Goal: Contribute content

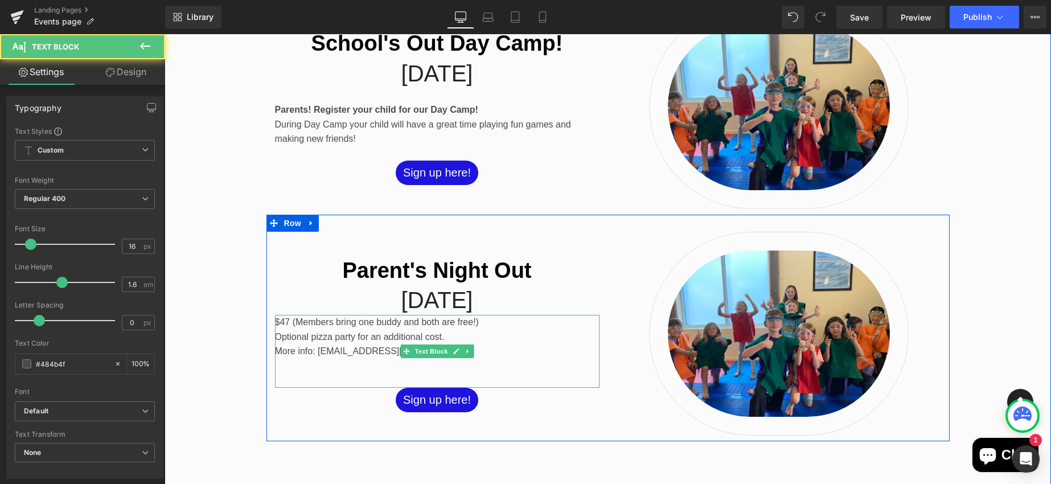
click at [391, 330] on p "Optional pizza party for an additional cost." at bounding box center [437, 337] width 325 height 15
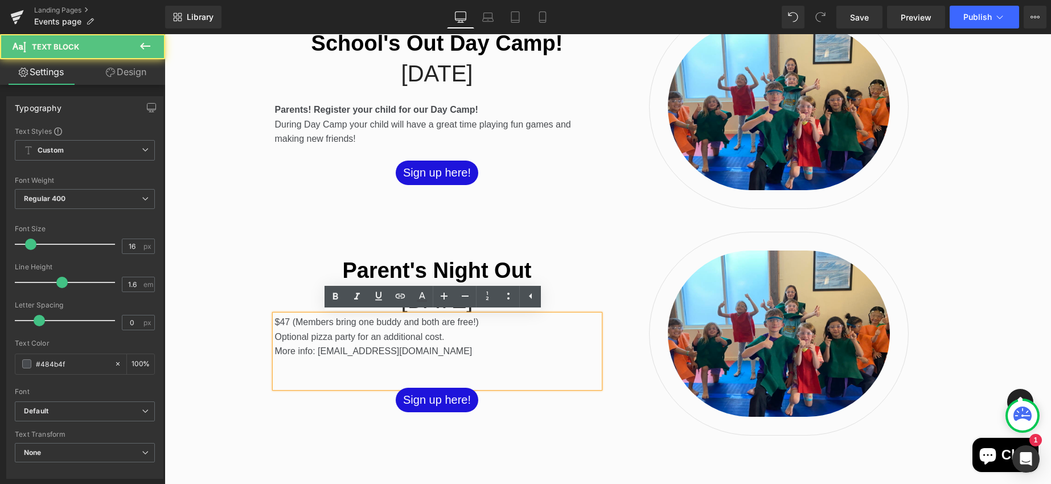
click at [486, 324] on p "$47 (Members bring one buddy and both are free!)" at bounding box center [437, 322] width 325 height 15
click at [275, 321] on p "$47 (Members bring one buddy and both are free!)" at bounding box center [437, 322] width 325 height 15
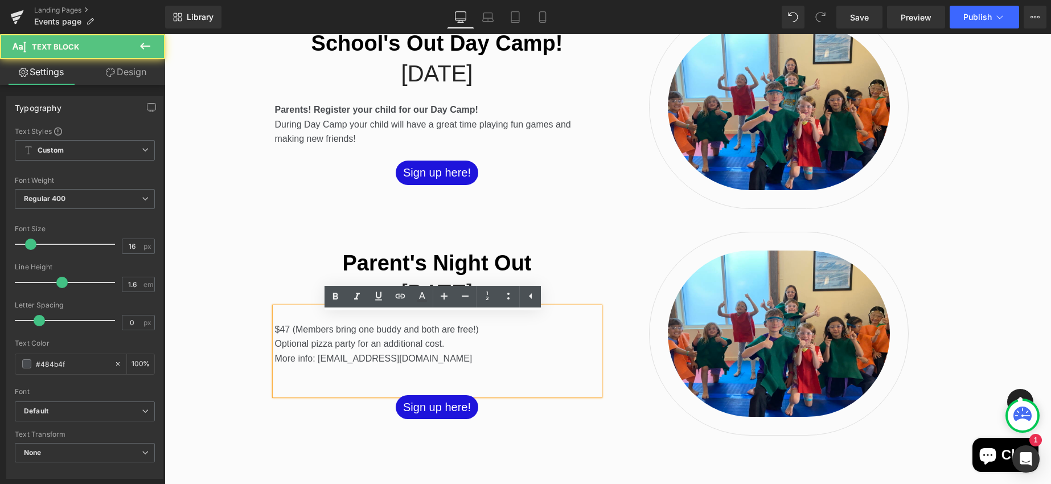
scroll to position [842, 0]
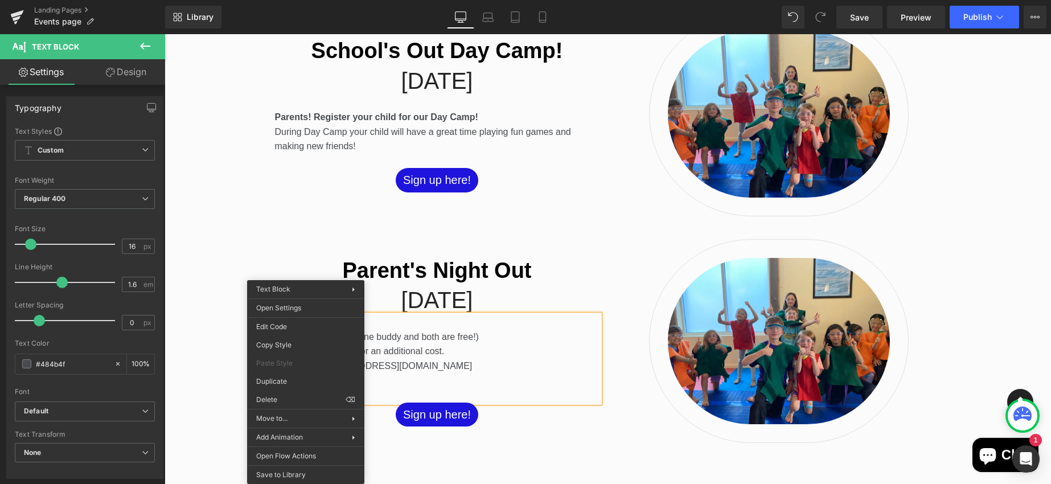
click at [389, 321] on p at bounding box center [437, 322] width 325 height 15
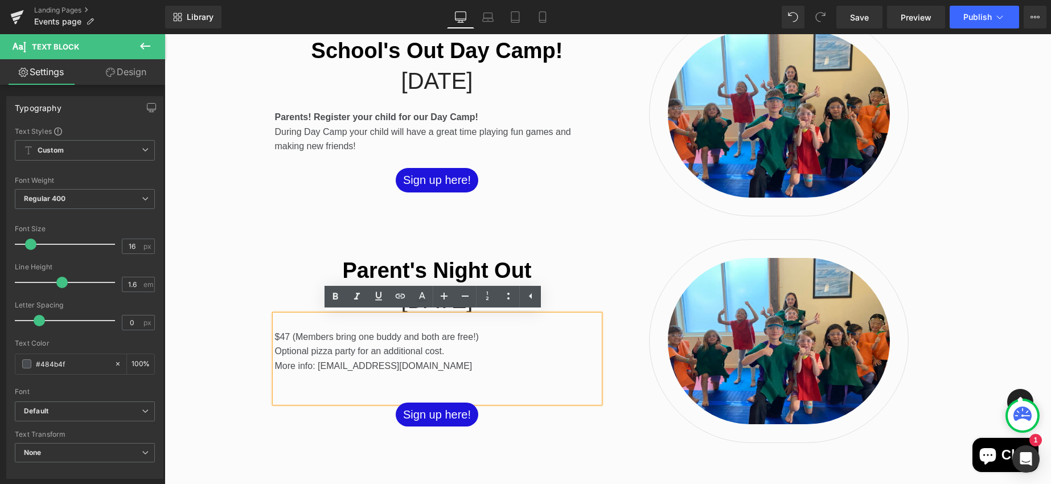
scroll to position [979, 0]
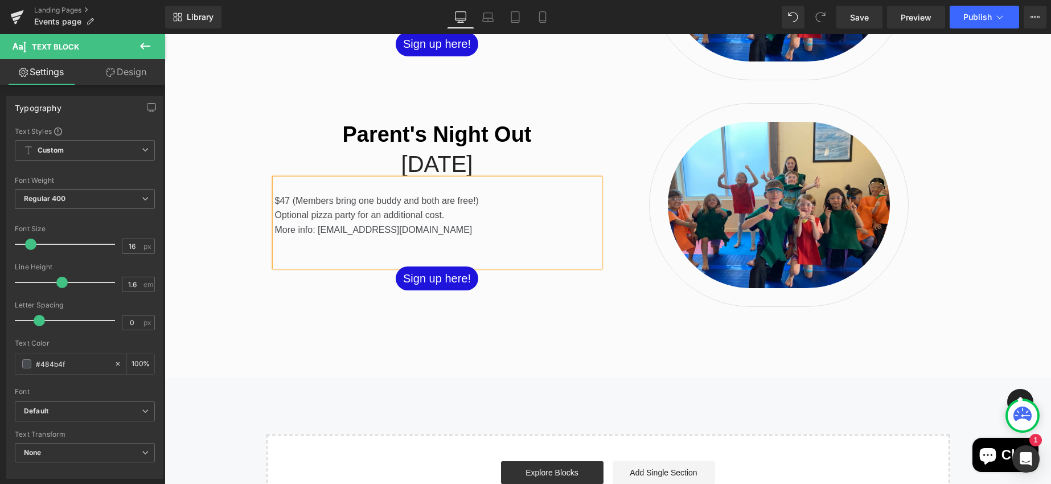
click at [283, 191] on p at bounding box center [437, 186] width 325 height 15
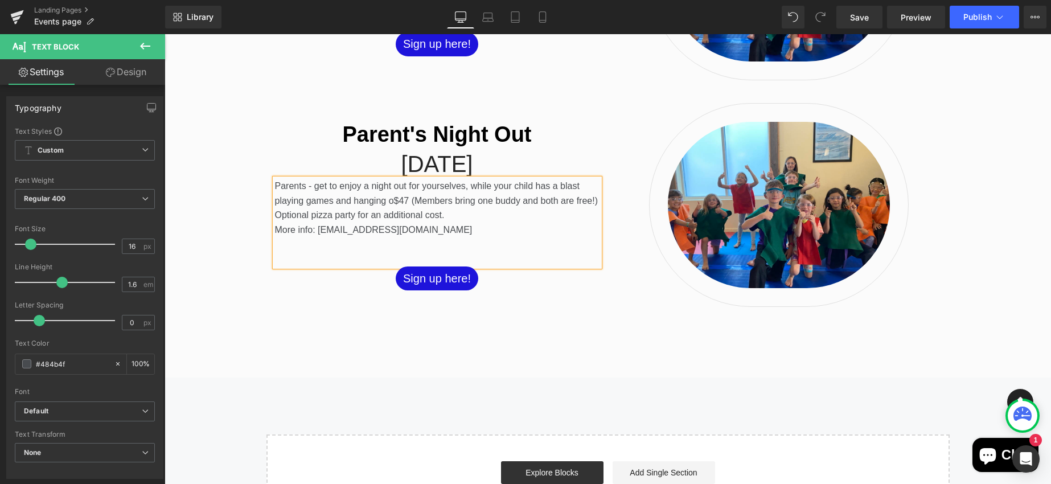
scroll to position [971, 0]
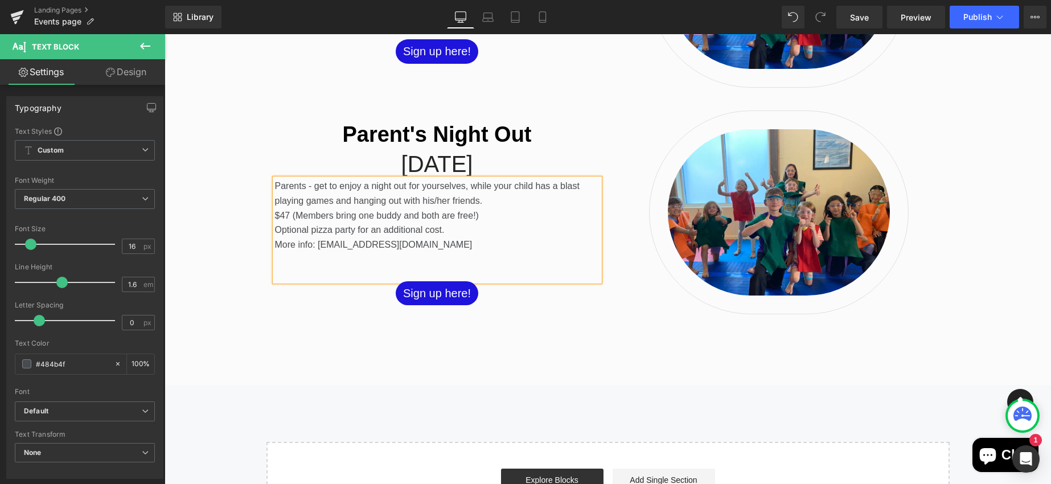
click at [313, 187] on span "Parents - get to enjoy a night out for yourselves, while your child has a blast…" at bounding box center [427, 200] width 305 height 39
click at [469, 183] on span "Parents - this is your chance to enjoy a night out for yourselves, while your c…" at bounding box center [435, 200] width 321 height 39
click at [860, 15] on span "Save" at bounding box center [859, 17] width 19 height 12
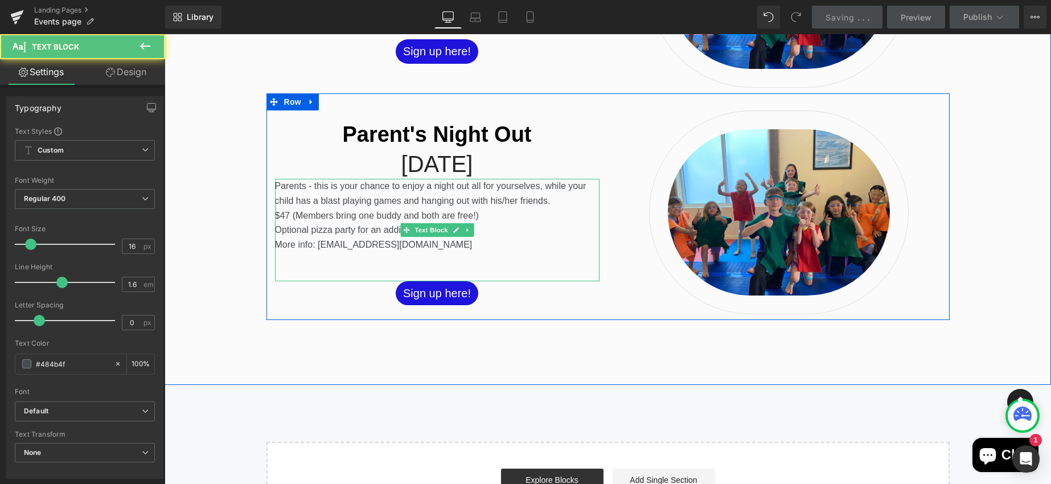
click at [308, 186] on span "Parents - this is your chance to enjoy a night out all for yourselves, while yo…" at bounding box center [431, 200] width 312 height 39
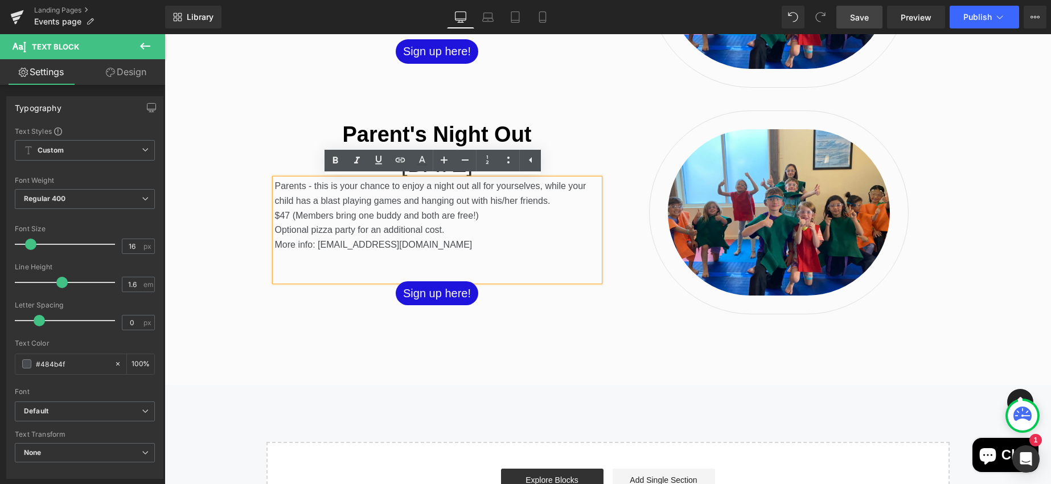
click at [396, 200] on span "Parents - this is your chance to enjoy a night out all for yourselves, while yo…" at bounding box center [431, 200] width 312 height 39
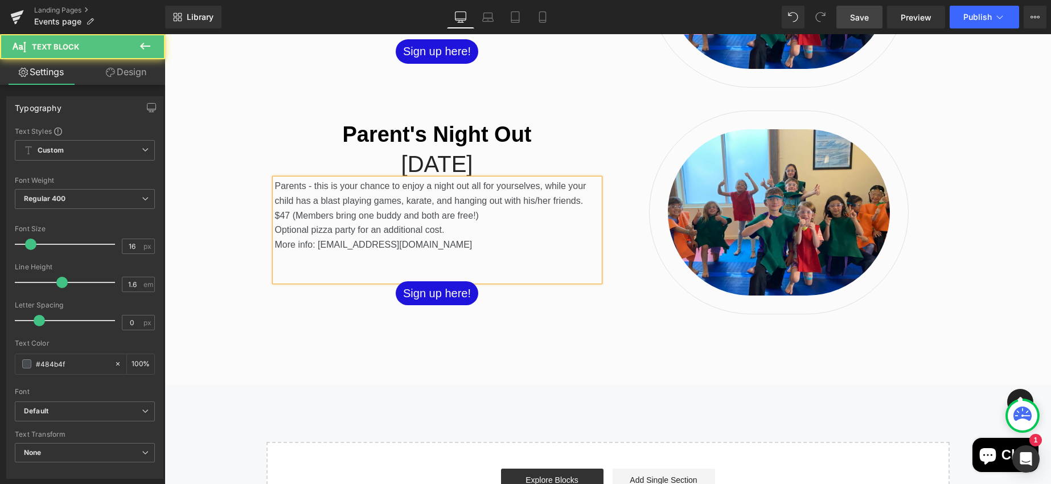
click at [578, 203] on span "Parents - this is your chance to enjoy a night out all for yourselves, while yo…" at bounding box center [431, 200] width 312 height 39
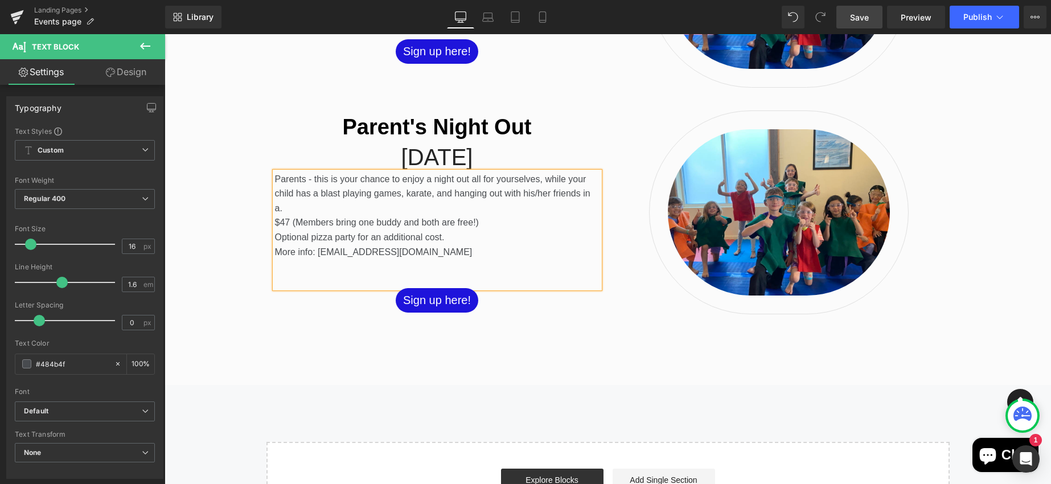
scroll to position [964, 0]
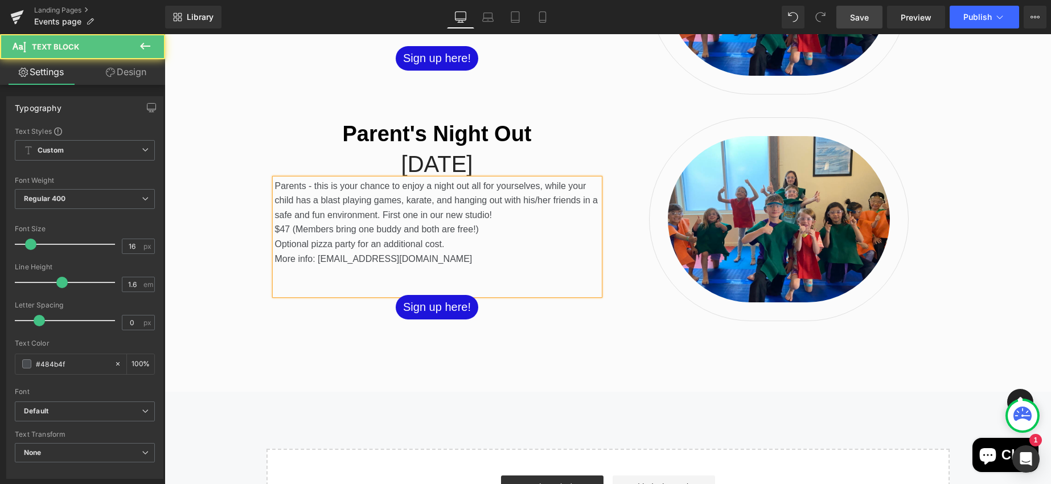
click at [461, 214] on span "Parents - this is your chance to enjoy a night out all for yourselves, while yo…" at bounding box center [436, 208] width 323 height 54
click at [416, 212] on span "Parents - this is your chance to enjoy a night out all for yourselves, while yo…" at bounding box center [436, 208] width 323 height 54
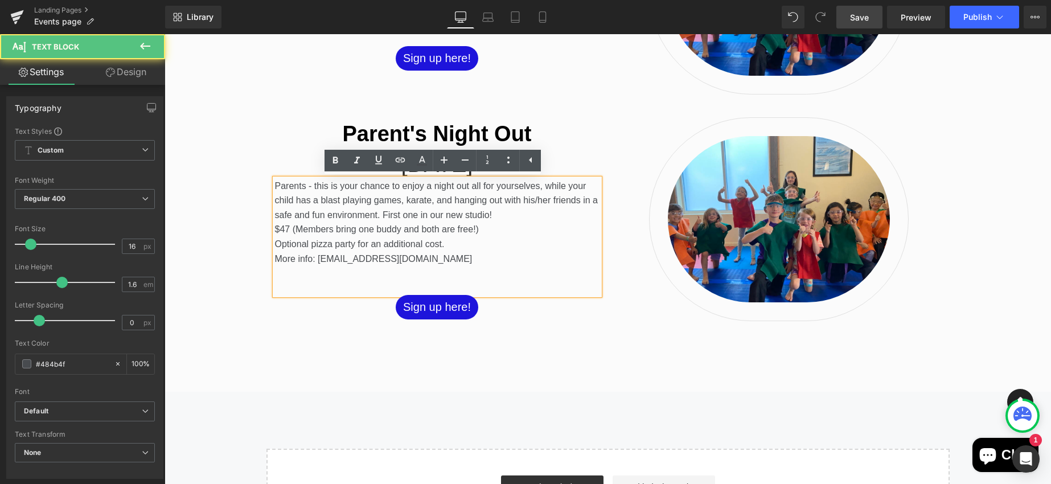
click at [427, 258] on p "More info: [EMAIL_ADDRESS][DOMAIN_NAME]" at bounding box center [437, 259] width 325 height 15
click at [398, 212] on span "Parents - this is your chance to enjoy a night out all for yourselves, while yo…" at bounding box center [436, 208] width 323 height 54
click at [413, 214] on span "Parents - this is your chance to enjoy a night out all for yourselves, while yo…" at bounding box center [436, 208] width 323 height 54
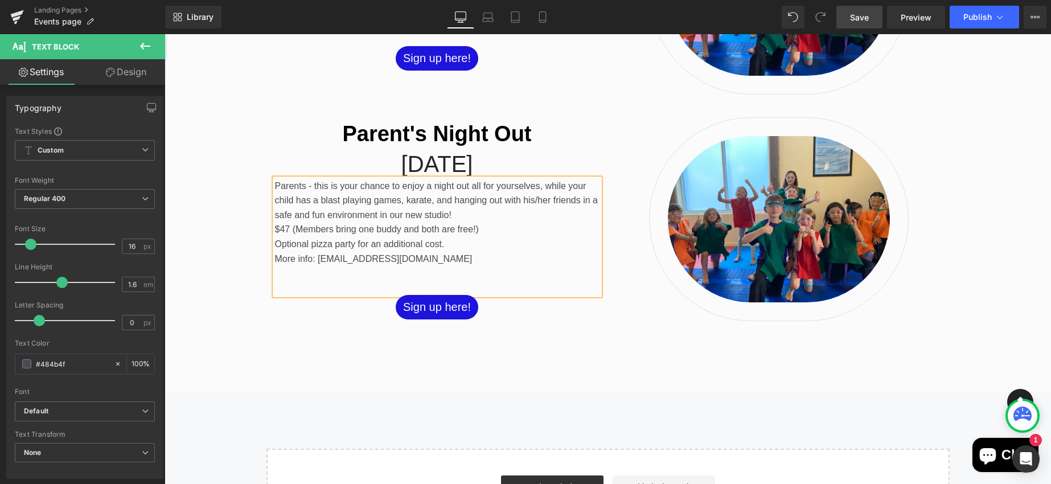
drag, startPoint x: 539, startPoint y: 186, endPoint x: 540, endPoint y: 200, distance: 14.9
click at [539, 188] on span "Parents - this is your chance to enjoy a night out all for yourselves, while yo…" at bounding box center [436, 208] width 323 height 54
click at [284, 199] on span "Parents - this is your chance to enjoy a night out all for yourselves! Your chi…" at bounding box center [436, 208] width 322 height 54
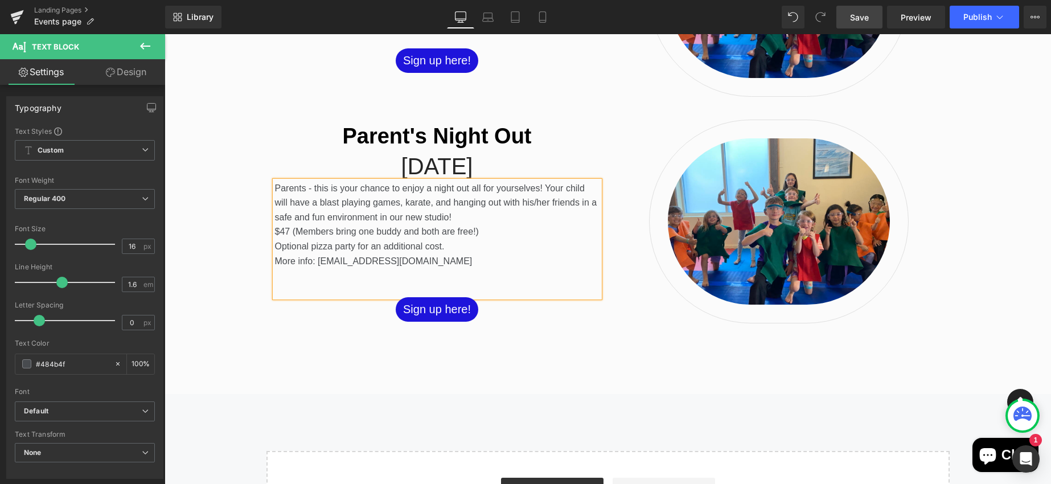
click at [401, 201] on span "Parents - this is your chance to enjoy a night out all for yourselves! Your chi…" at bounding box center [436, 210] width 322 height 54
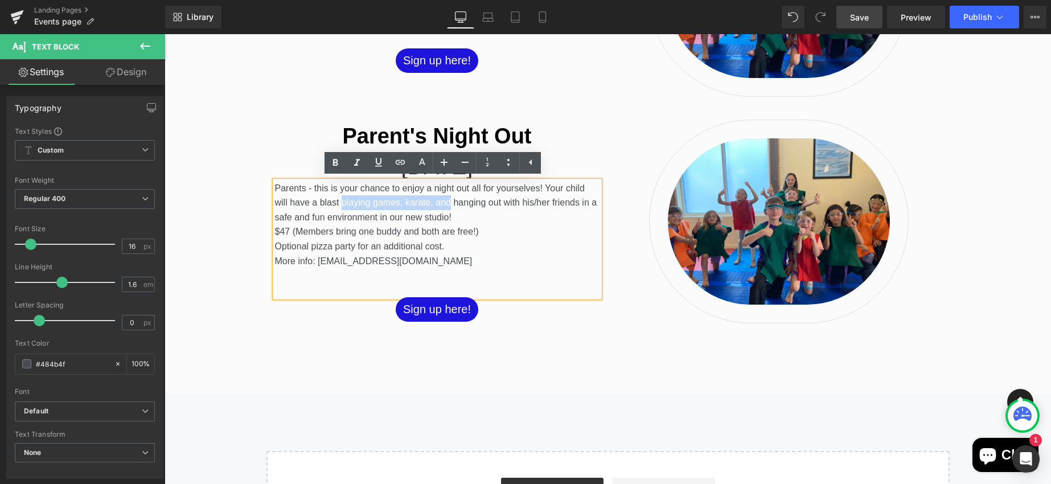
drag, startPoint x: 339, startPoint y: 201, endPoint x: 448, endPoint y: 204, distance: 108.3
click at [448, 204] on span "Parents - this is your chance to enjoy a night out all for yourselves! Your chi…" at bounding box center [436, 210] width 322 height 54
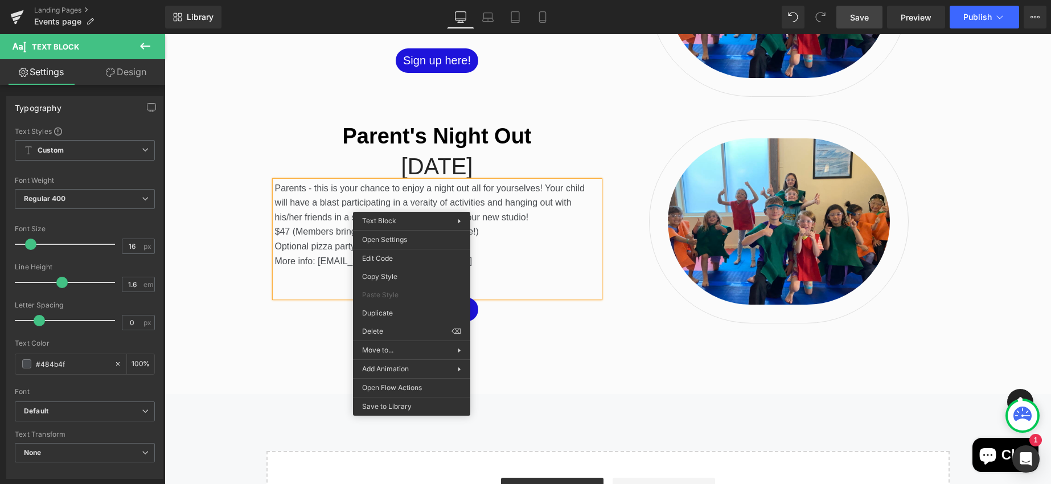
click at [414, 202] on span "Parents - this is your chance to enjoy a night out all for yourselves! Your chi…" at bounding box center [430, 210] width 310 height 54
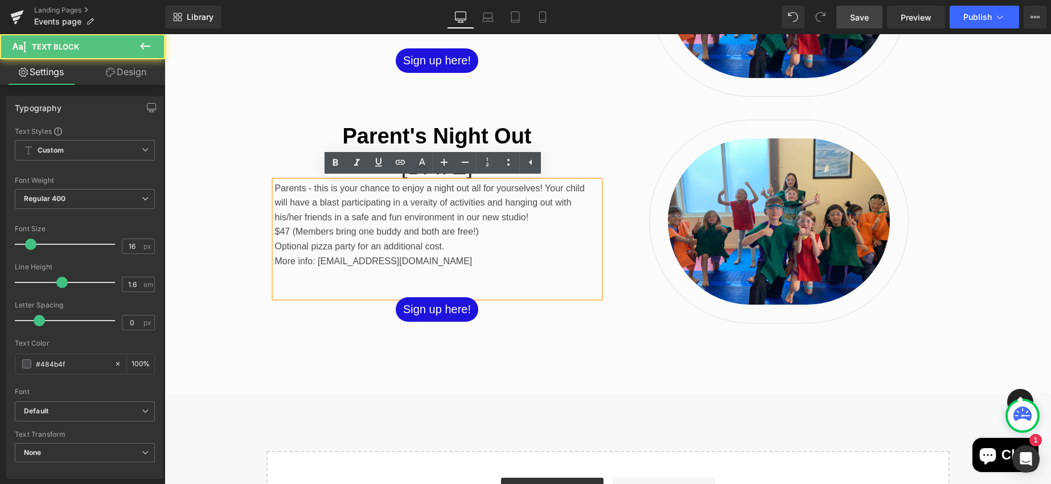
click at [418, 202] on span "Parents - this is your chance to enjoy a night out all for yourselves! Your chi…" at bounding box center [430, 210] width 310 height 54
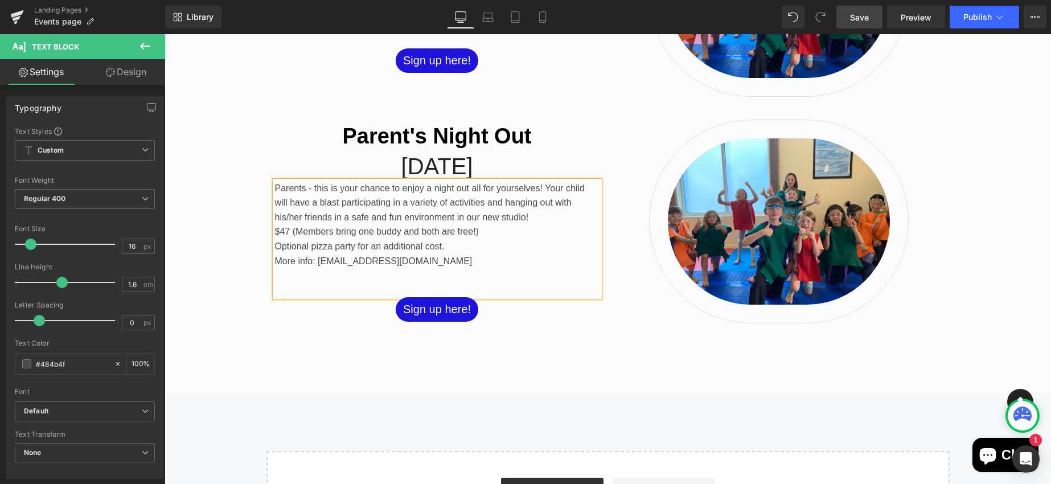
click at [452, 217] on span "Parents - this is your chance to enjoy a night out all for yourselves! Your chi…" at bounding box center [430, 210] width 310 height 54
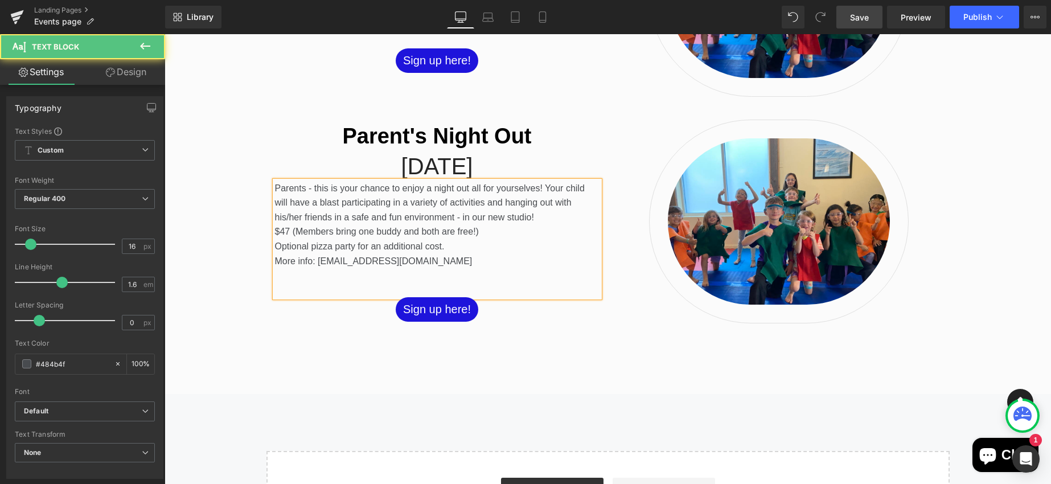
click at [308, 187] on span "Parents - this is your chance to enjoy a night out all for yourselves! Your chi…" at bounding box center [430, 210] width 310 height 54
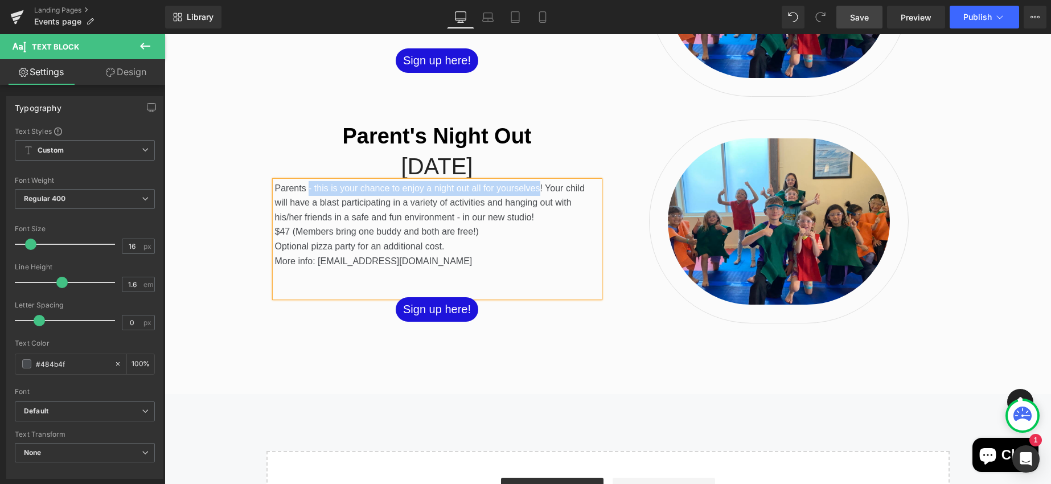
drag, startPoint x: 304, startPoint y: 188, endPoint x: 535, endPoint y: 188, distance: 231.2
click at [534, 187] on span "Parents - this is your chance to enjoy a night out all for yourselves! Your chi…" at bounding box center [430, 210] width 310 height 54
click at [449, 190] on span "Parents, it's time for a well-deserved break! Your child will have a blast part…" at bounding box center [428, 210] width 307 height 54
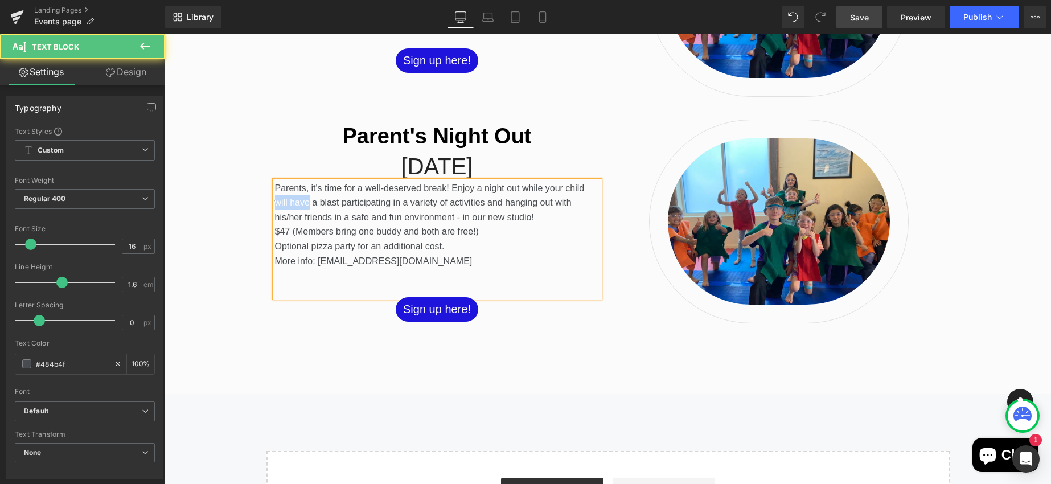
drag, startPoint x: 304, startPoint y: 201, endPoint x: 270, endPoint y: 202, distance: 34.2
click at [275, 202] on span "Parents, it's time for a well-deserved break! Enjoy a night out while your chil…" at bounding box center [430, 210] width 310 height 54
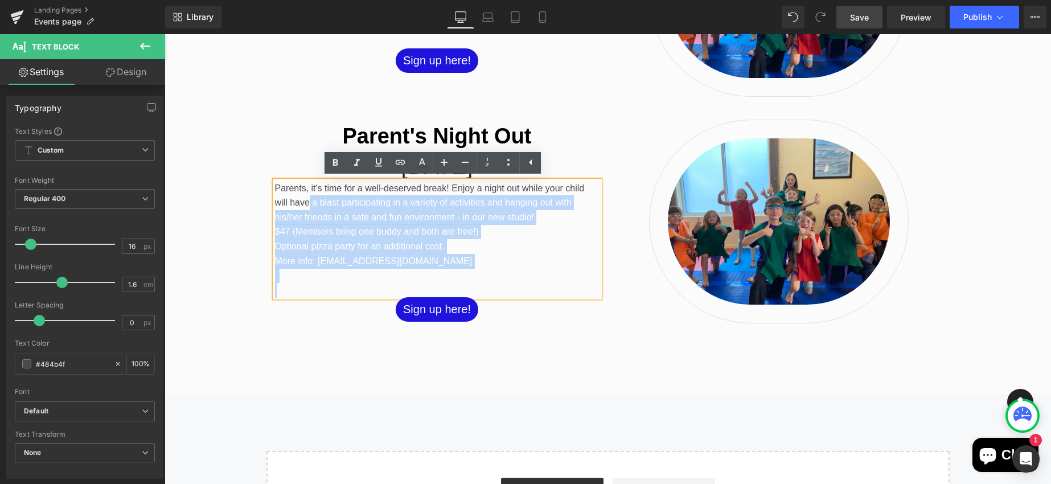
click at [321, 212] on span "Parents, it's time for a well-deserved break! Enjoy a night out while your chil…" at bounding box center [430, 210] width 310 height 54
drag, startPoint x: 305, startPoint y: 201, endPoint x: 269, endPoint y: 197, distance: 36.7
click at [275, 197] on div "Parents, it's time for a well-deserved break! Enjoy a night out while your chil…" at bounding box center [437, 239] width 325 height 117
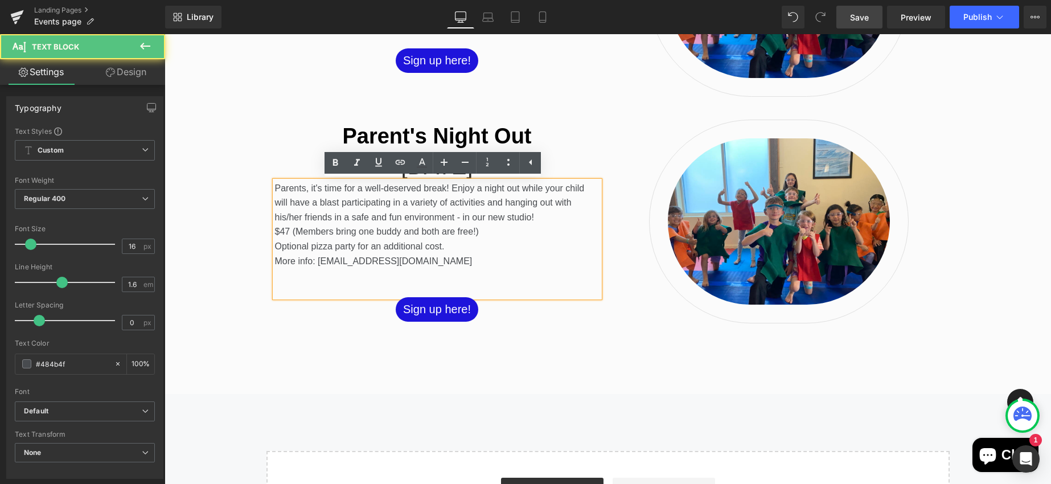
click at [290, 206] on span "Parents, it's time for a well-deserved break! Enjoy a night out while your chil…" at bounding box center [430, 210] width 310 height 54
click at [305, 200] on span "Parents, it's time for a well-deserved break! Enjoy a night out while your chil…" at bounding box center [430, 210] width 310 height 54
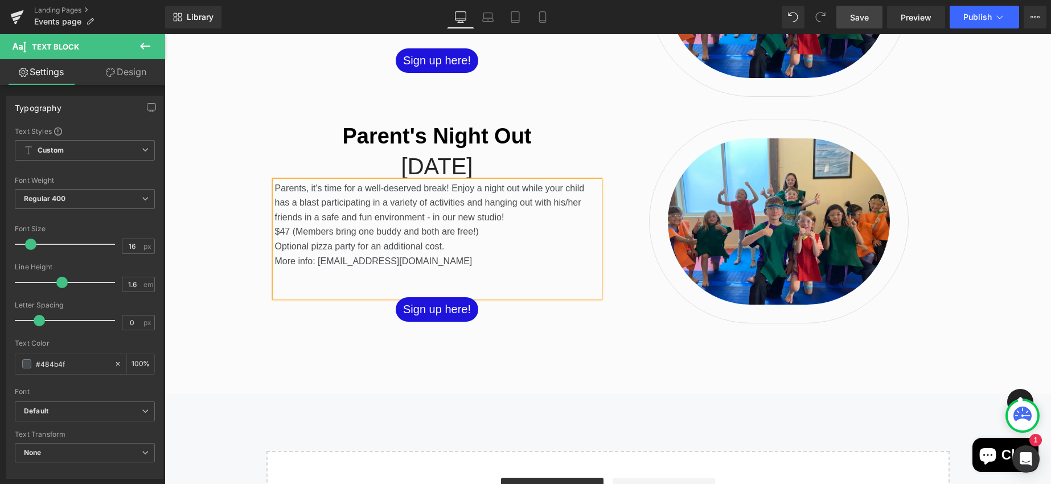
click at [857, 18] on span "Save" at bounding box center [859, 17] width 19 height 12
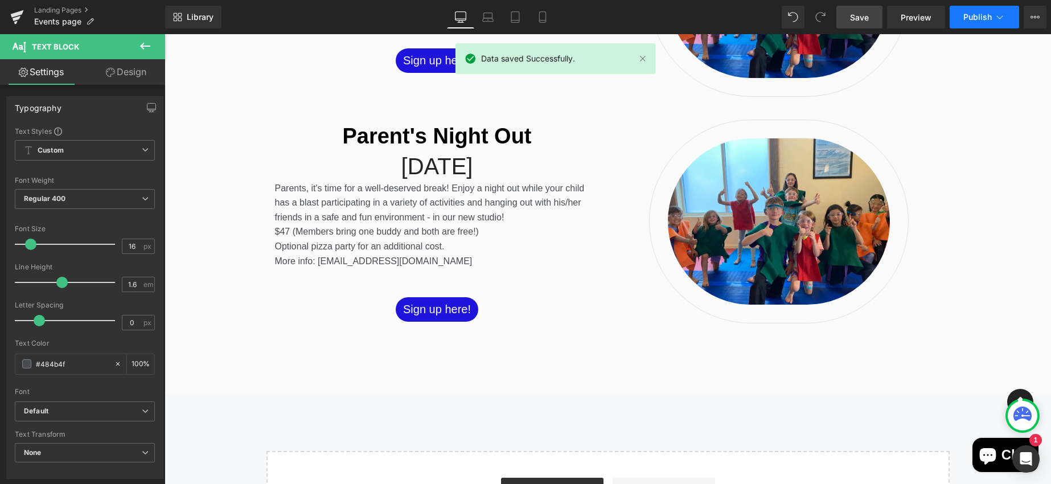
click at [971, 15] on span "Publish" at bounding box center [978, 17] width 28 height 9
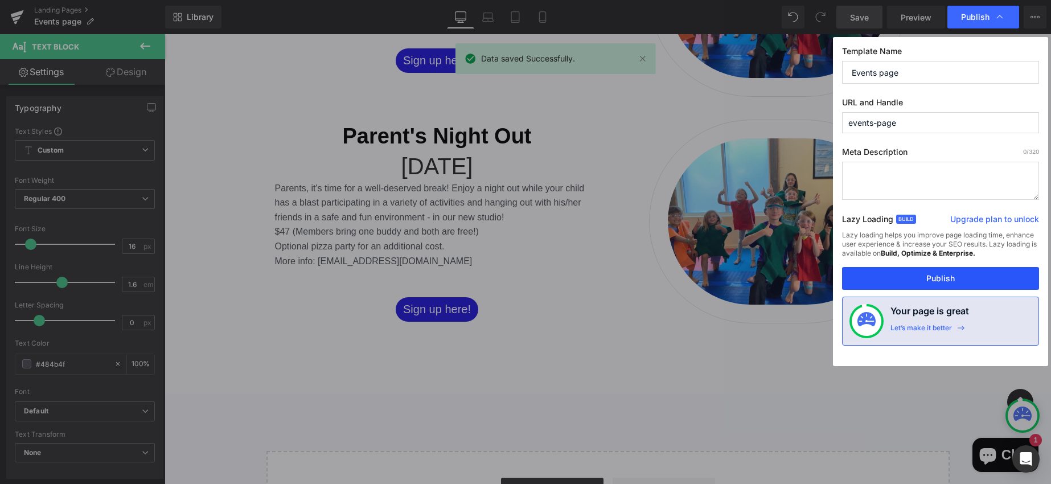
click at [950, 276] on button "Publish" at bounding box center [940, 278] width 197 height 23
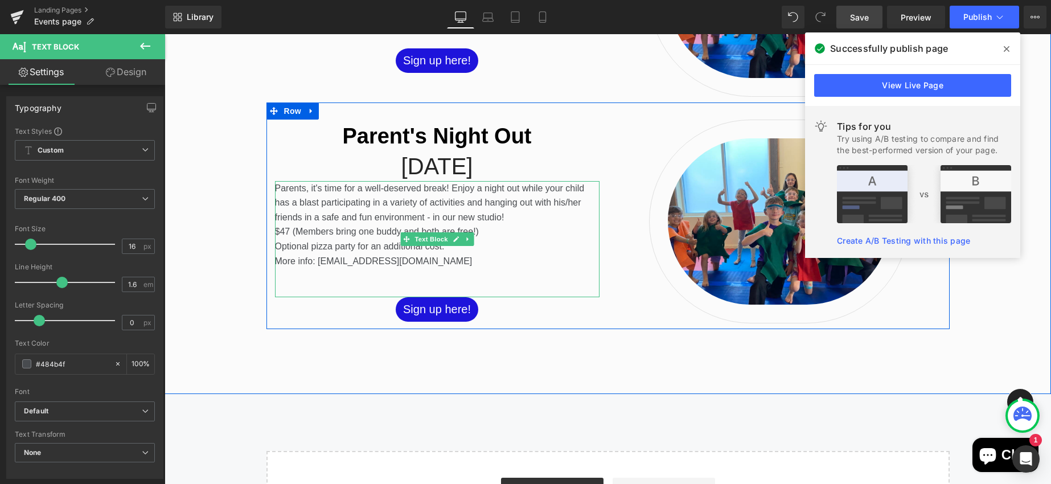
click at [332, 235] on span "Parents, it's time for a well-deserved break! Enjoy a night out while your chil…" at bounding box center [430, 210] width 310 height 54
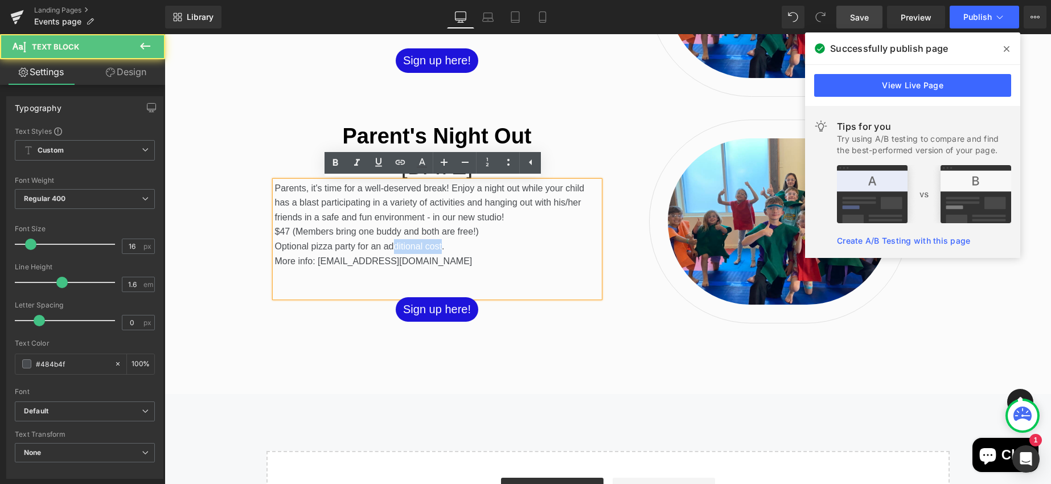
drag, startPoint x: 438, startPoint y: 245, endPoint x: 388, endPoint y: 244, distance: 49.6
click at [388, 244] on p "Optional pizza party for an additional cost." at bounding box center [437, 246] width 325 height 15
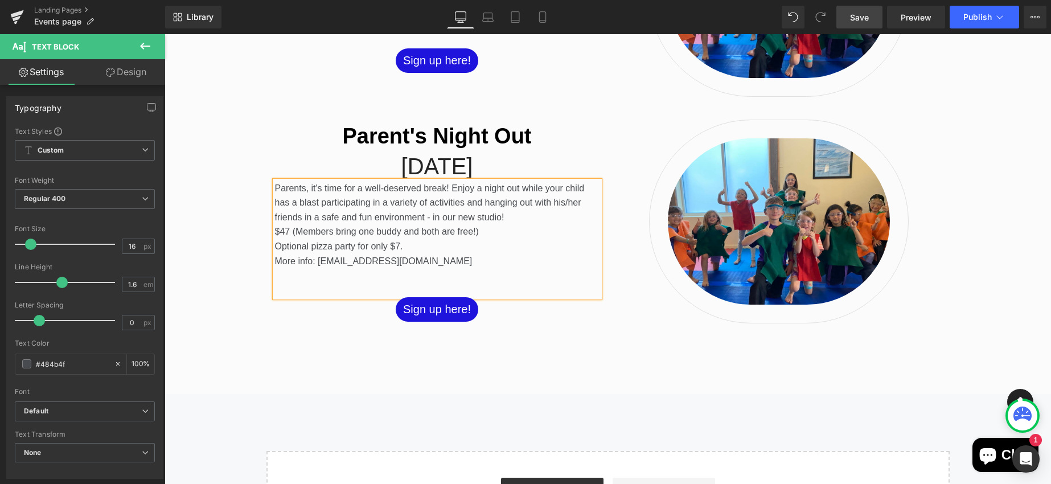
click at [853, 19] on span "Save" at bounding box center [859, 17] width 19 height 12
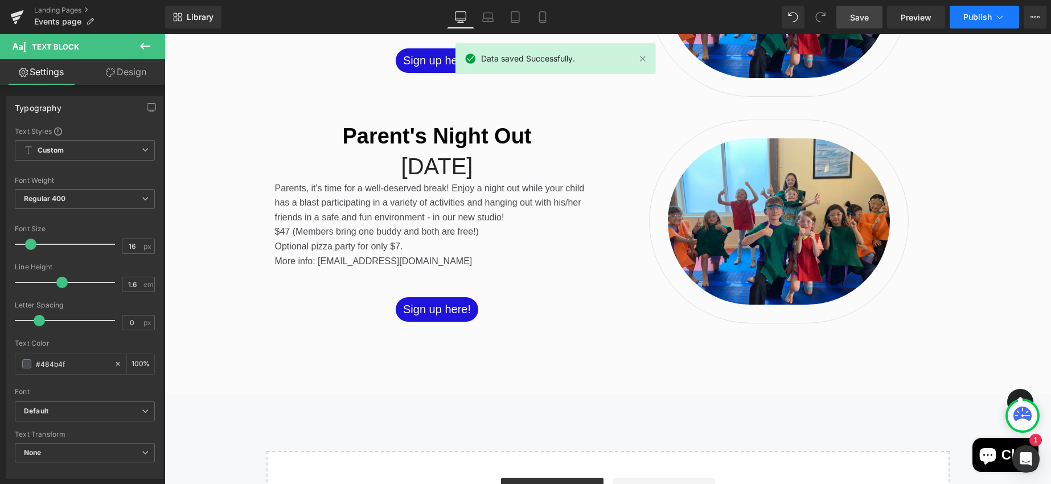
click at [974, 14] on span "Publish" at bounding box center [978, 17] width 28 height 9
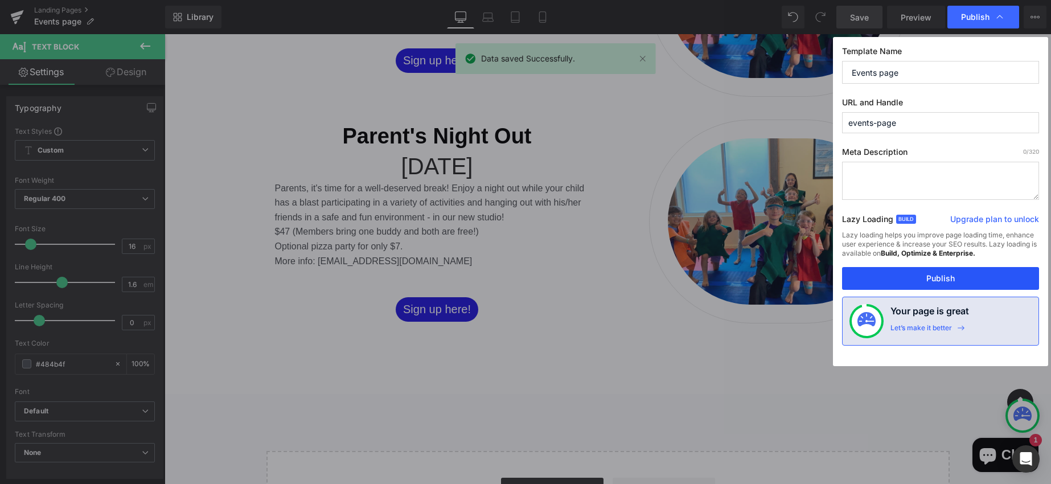
drag, startPoint x: 945, startPoint y: 282, endPoint x: 279, endPoint y: 402, distance: 677.0
click at [945, 282] on button "Publish" at bounding box center [940, 278] width 197 height 23
